Goal: Ask a question

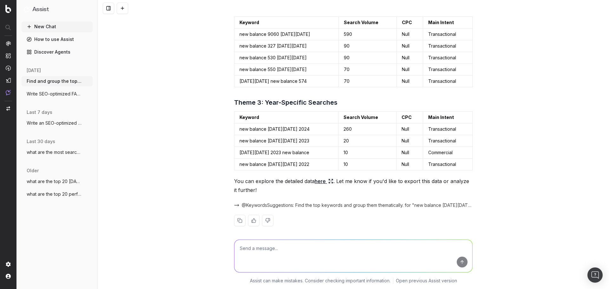
scroll to position [165, 0]
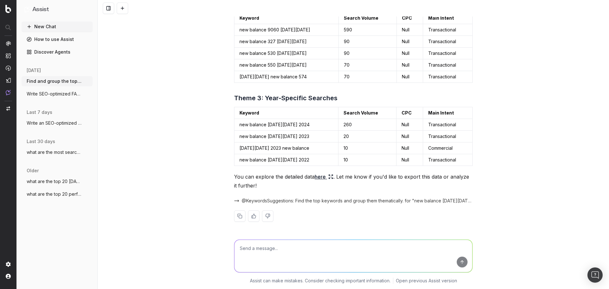
click at [330, 175] on icon at bounding box center [330, 176] width 5 height 5
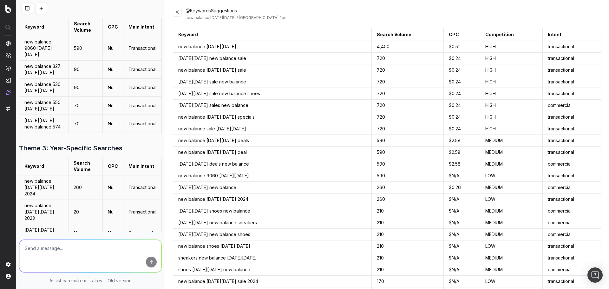
scroll to position [238, 0]
click at [175, 13] on button at bounding box center [177, 12] width 9 height 9
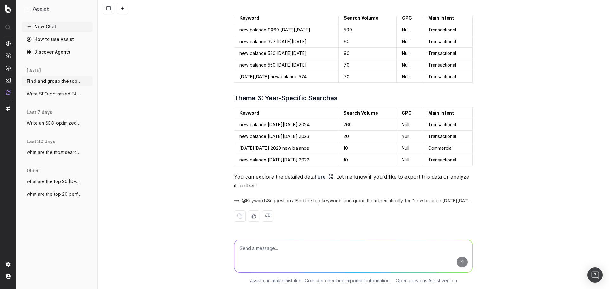
scroll to position [165, 0]
click at [265, 251] on textarea at bounding box center [353, 256] width 238 height 32
type textarea "top new balance product specific keywords (not [DATE][DATE] related)"
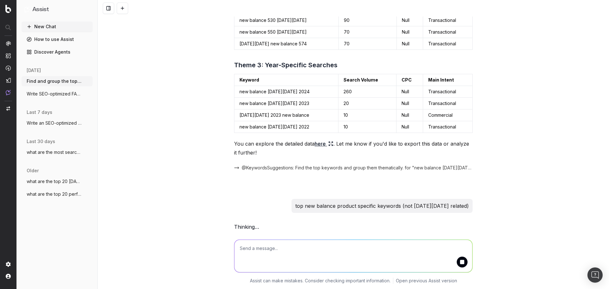
scroll to position [198, 0]
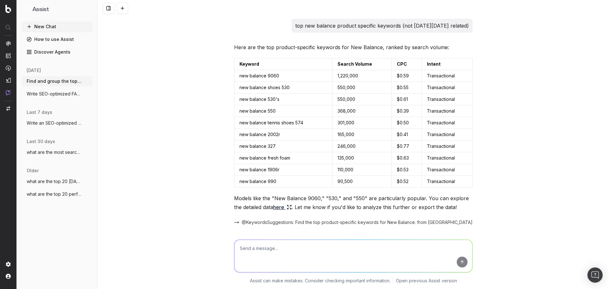
scroll to position [400, 0]
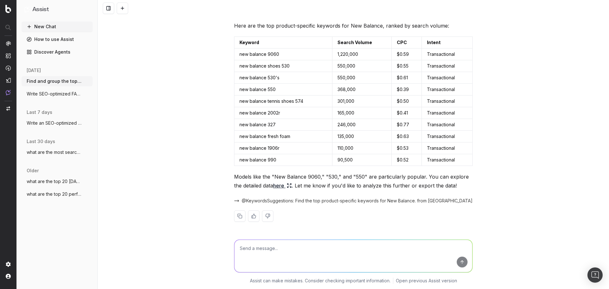
click at [273, 185] on link "here" at bounding box center [282, 185] width 19 height 9
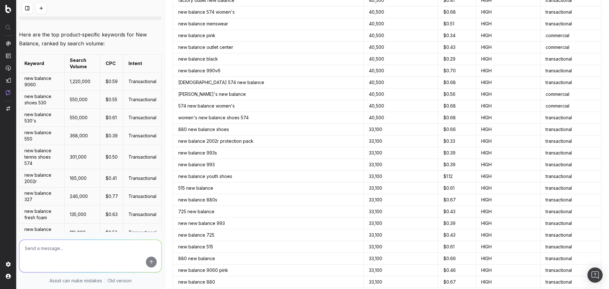
scroll to position [2964, 0]
